Goal: Find specific page/section: Find specific page/section

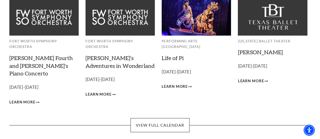
scroll to position [47, 0]
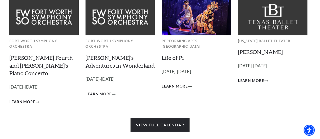
click at [173, 120] on link "View Full Calendar" at bounding box center [159, 125] width 59 height 14
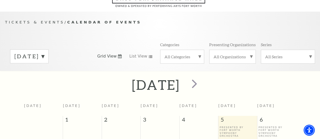
scroll to position [44, 0]
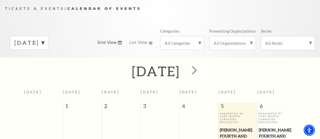
click at [44, 45] on label "September 2025" at bounding box center [29, 43] width 30 height 8
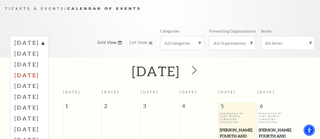
click at [44, 78] on label "December 2025" at bounding box center [29, 75] width 30 height 11
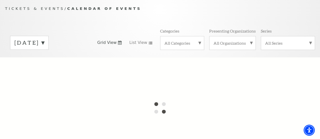
click at [44, 44] on label "September 2025" at bounding box center [29, 43] width 30 height 8
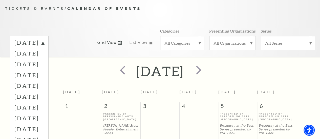
click at [44, 88] on label "January 2026" at bounding box center [29, 85] width 30 height 11
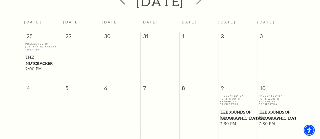
scroll to position [113, 0]
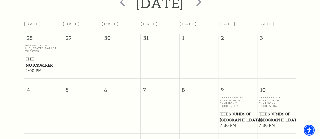
click at [40, 62] on span "The Nutcracker" at bounding box center [44, 62] width 36 height 12
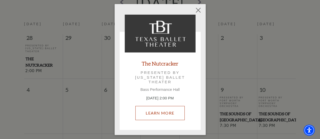
click at [162, 112] on link "Learn More" at bounding box center [159, 113] width 49 height 14
